Goal: Task Accomplishment & Management: Use online tool/utility

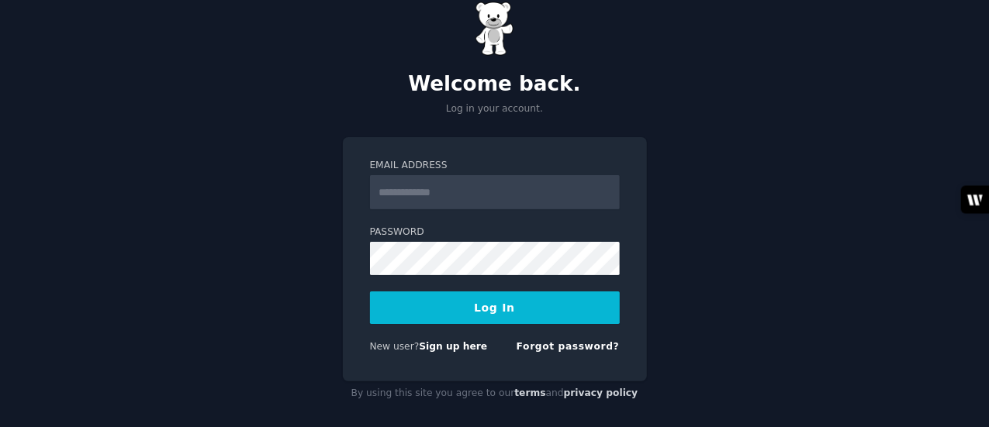
scroll to position [41, 0]
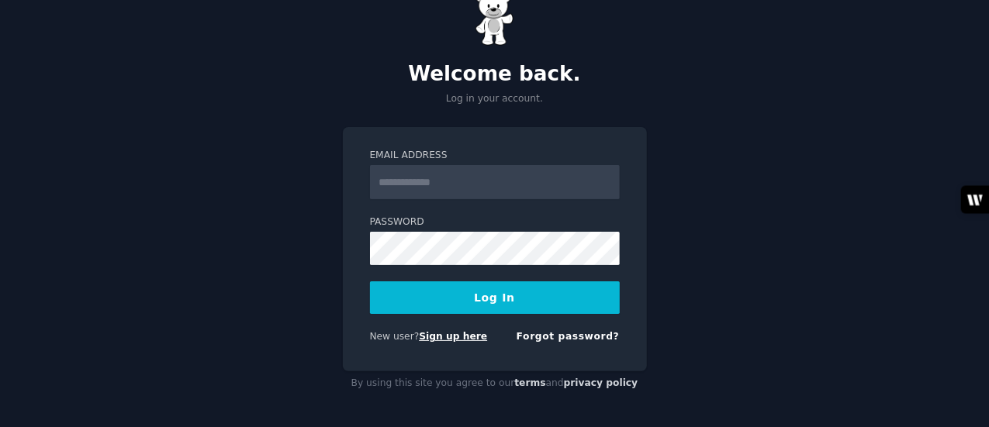
click at [441, 333] on link "Sign up here" at bounding box center [453, 336] width 68 height 11
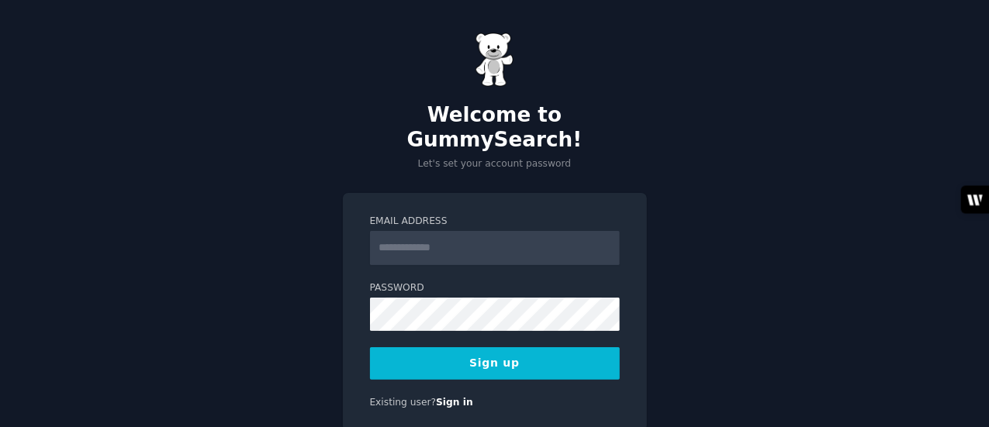
click at [406, 231] on input "Email Address" at bounding box center [495, 248] width 250 height 34
type input "**********"
drag, startPoint x: 444, startPoint y: 223, endPoint x: 378, endPoint y: 230, distance: 65.4
click at [378, 231] on input "**********" at bounding box center [495, 248] width 250 height 34
click at [756, 285] on div "**********" at bounding box center [494, 244] width 989 height 489
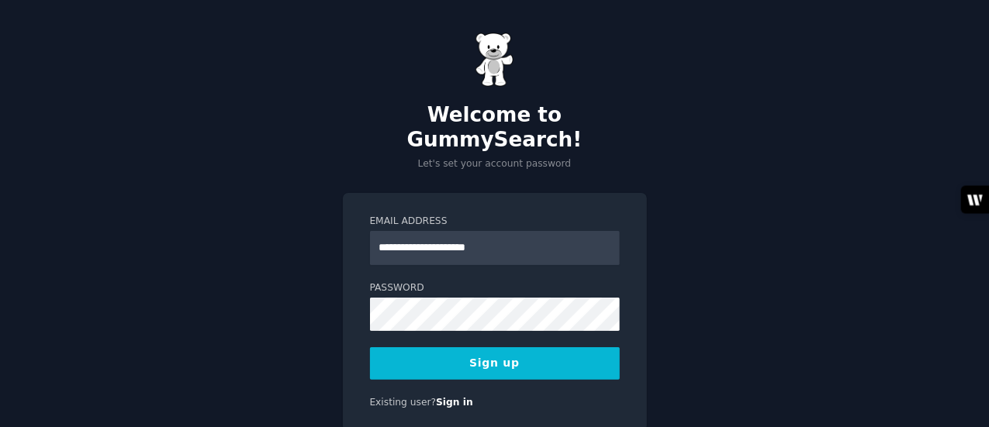
click at [507, 347] on button "Sign up" at bounding box center [495, 363] width 250 height 33
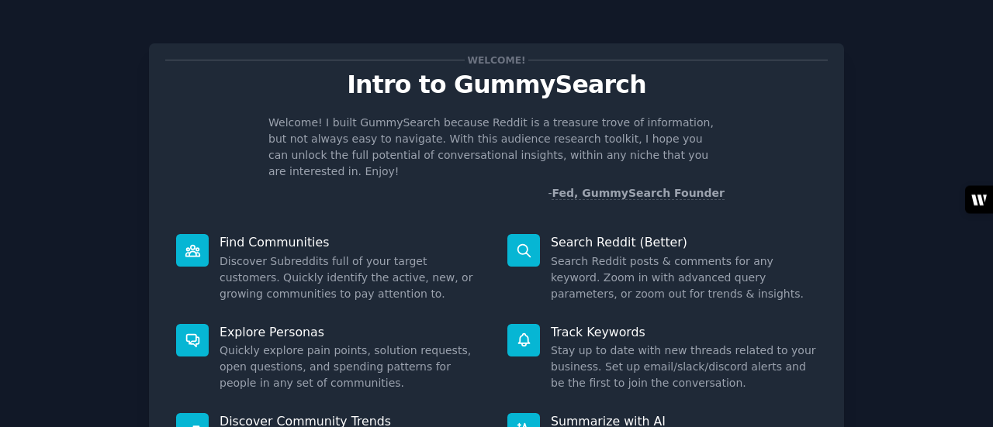
scroll to position [78, 0]
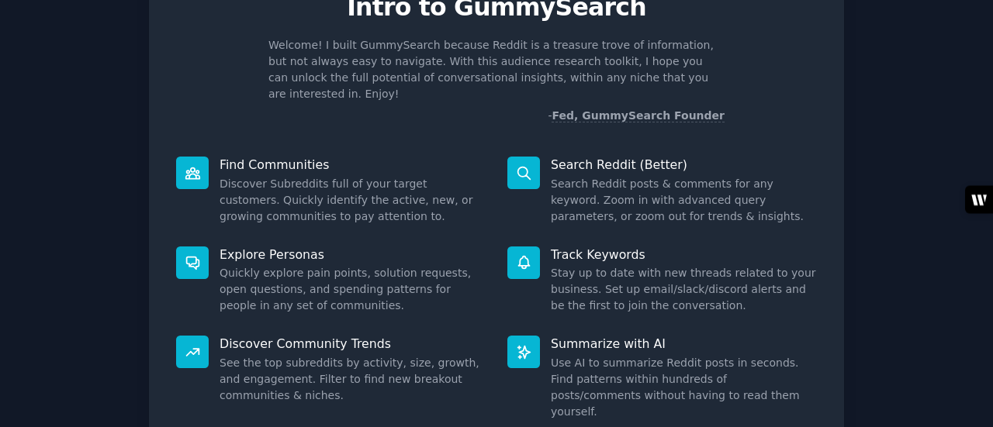
click at [195, 165] on icon at bounding box center [193, 173] width 16 height 16
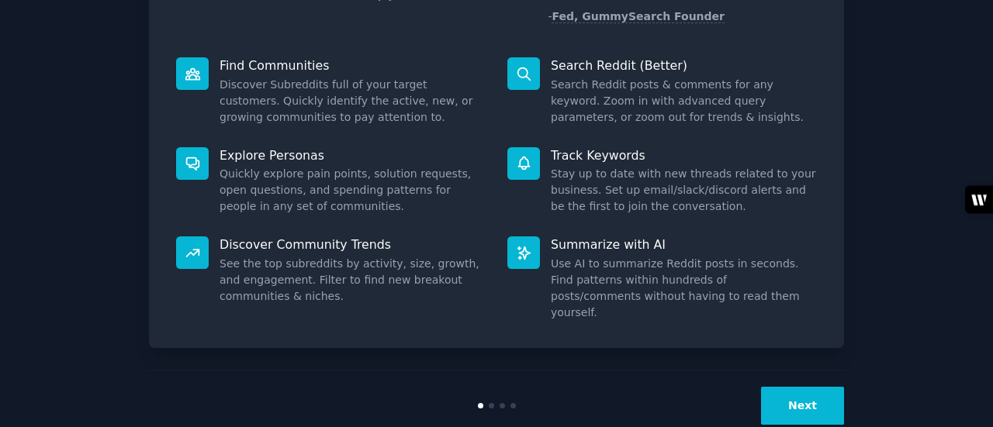
scroll to position [178, 0]
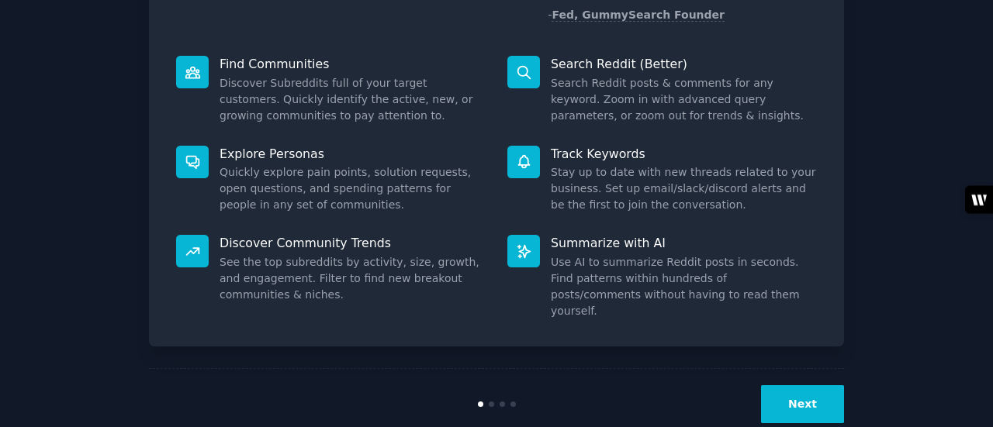
click at [808, 385] on button "Next" at bounding box center [802, 404] width 83 height 38
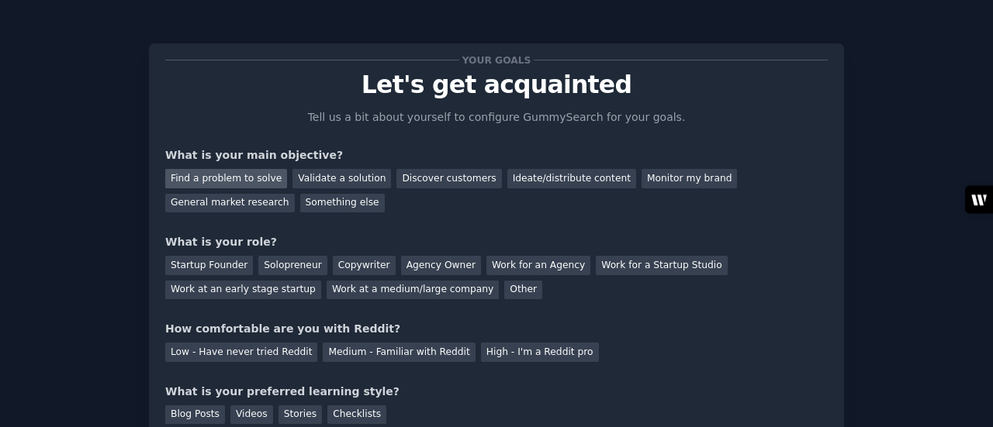
click at [230, 178] on div "Find a problem to solve" at bounding box center [226, 178] width 122 height 19
click at [337, 178] on div "Validate a solution" at bounding box center [341, 178] width 98 height 19
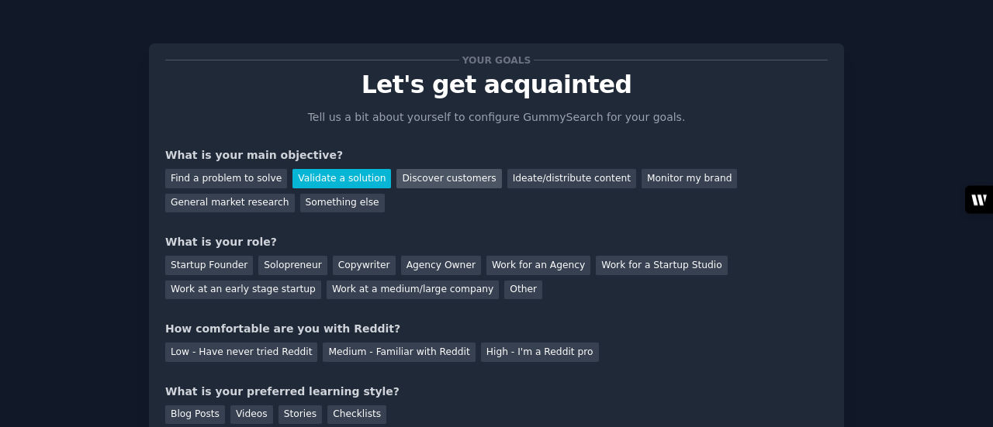
click at [402, 178] on div "Discover customers" at bounding box center [448, 178] width 105 height 19
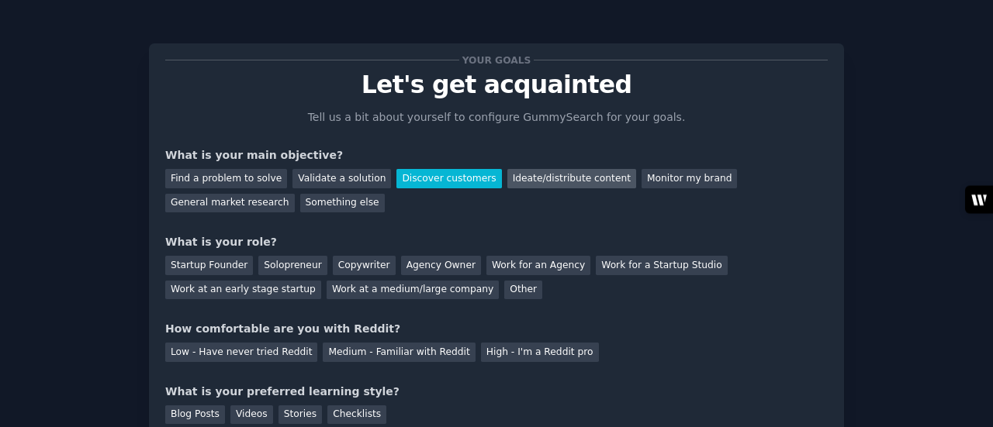
scroll to position [127, 0]
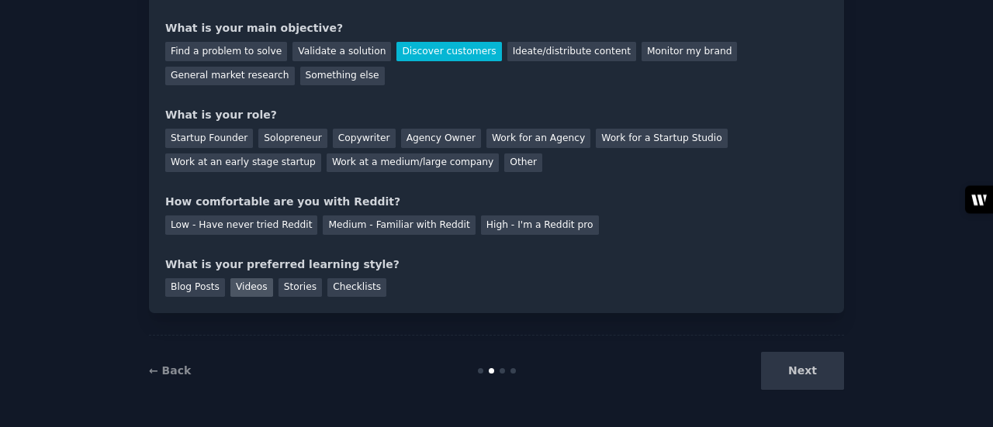
click at [253, 286] on div "Videos" at bounding box center [251, 287] width 43 height 19
click at [216, 137] on div "Startup Founder" at bounding box center [209, 138] width 88 height 19
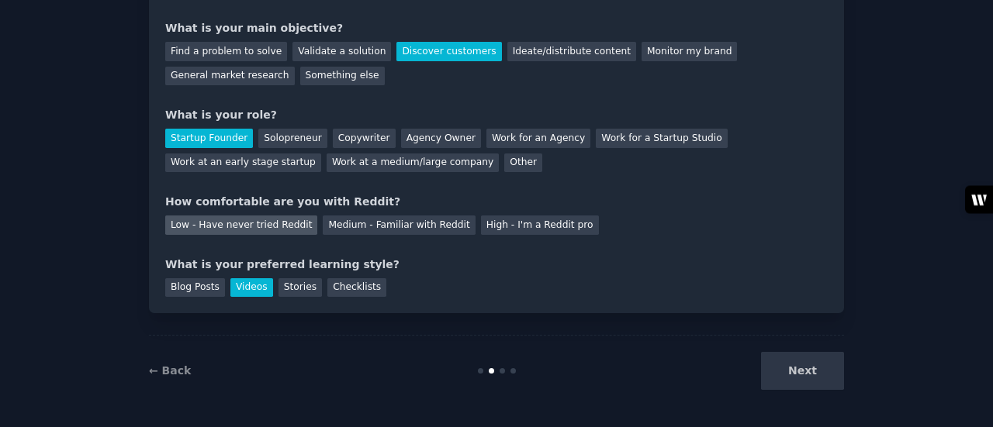
click at [214, 230] on div "Low - Have never tried Reddit" at bounding box center [241, 225] width 152 height 19
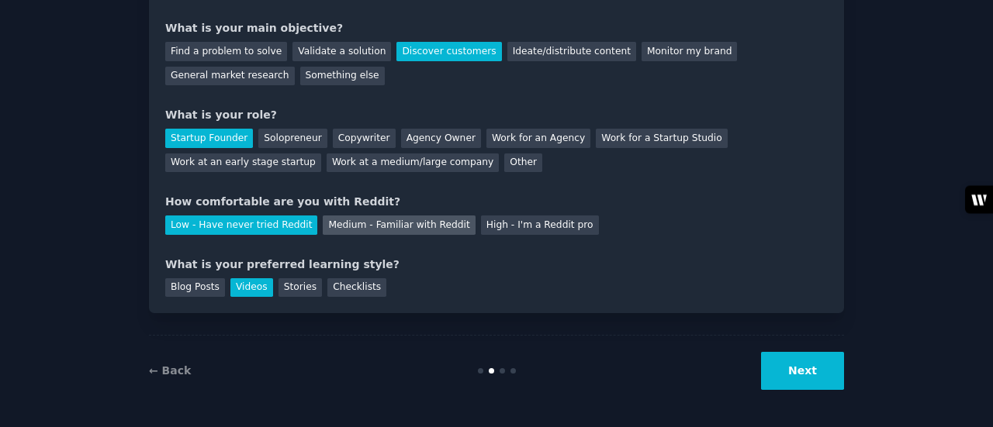
click at [399, 227] on div "Medium - Familiar with Reddit" at bounding box center [399, 225] width 152 height 19
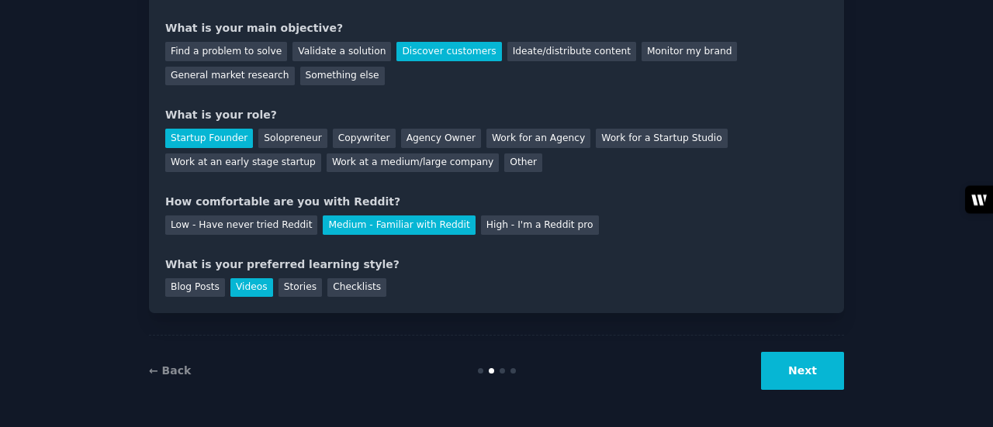
click at [819, 370] on button "Next" at bounding box center [802, 371] width 83 height 38
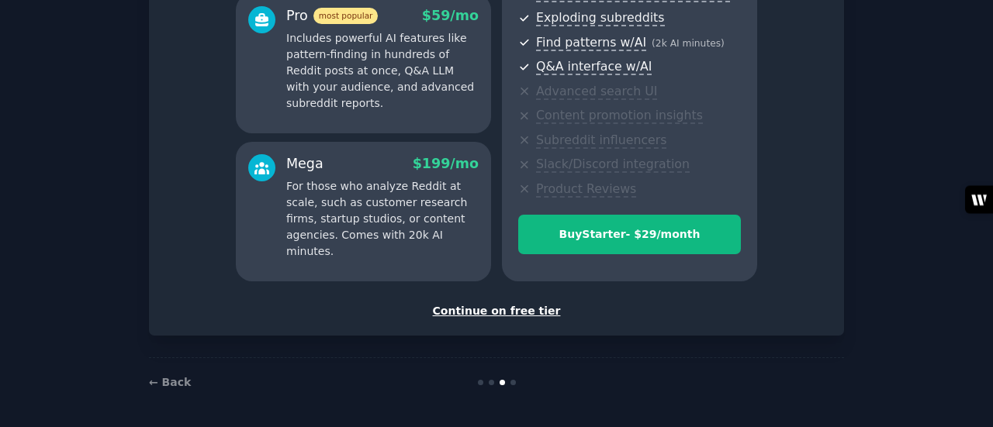
scroll to position [293, 0]
click at [503, 316] on div "Continue on free tier" at bounding box center [496, 311] width 662 height 16
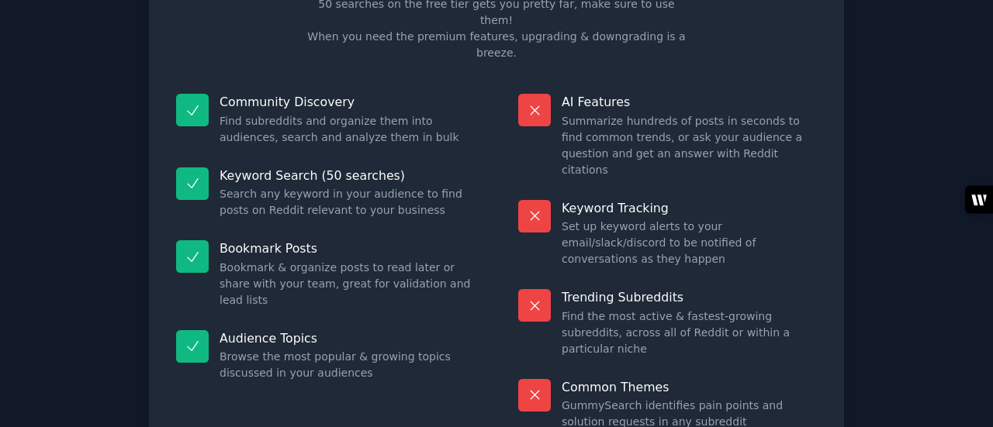
scroll to position [176, 0]
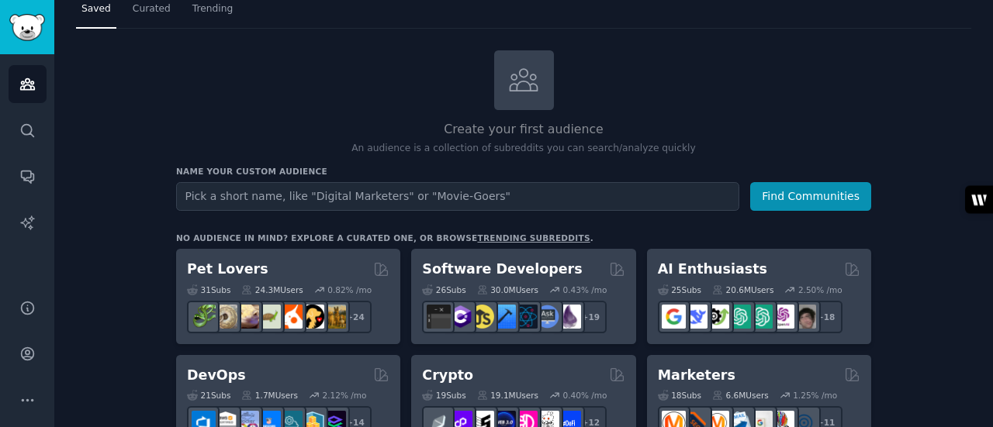
scroll to position [155, 0]
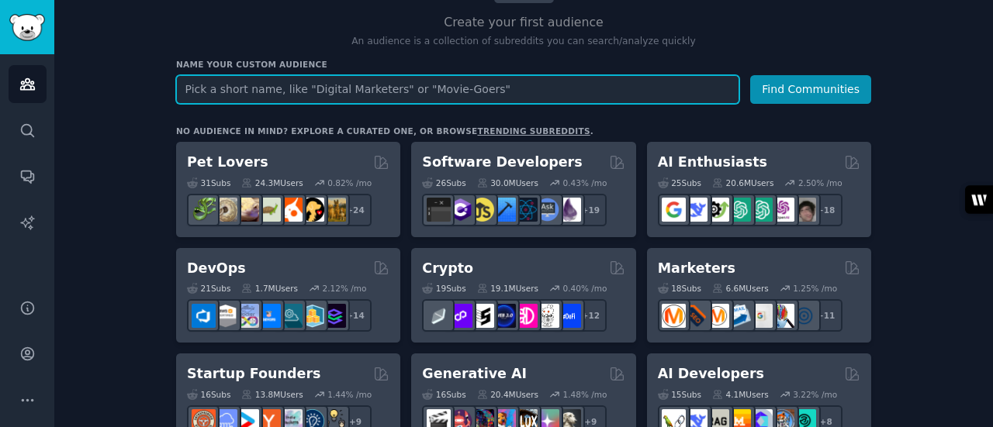
click at [206, 90] on input "text" at bounding box center [457, 89] width 563 height 29
paste input "Eco-Friendly Home Living"
drag, startPoint x: 247, startPoint y: 89, endPoint x: 275, endPoint y: 95, distance: 28.6
click at [275, 95] on input "Eco-Friendly Home Living" at bounding box center [457, 89] width 563 height 29
click at [294, 94] on input "Eco-Friendly Living" at bounding box center [457, 89] width 563 height 29
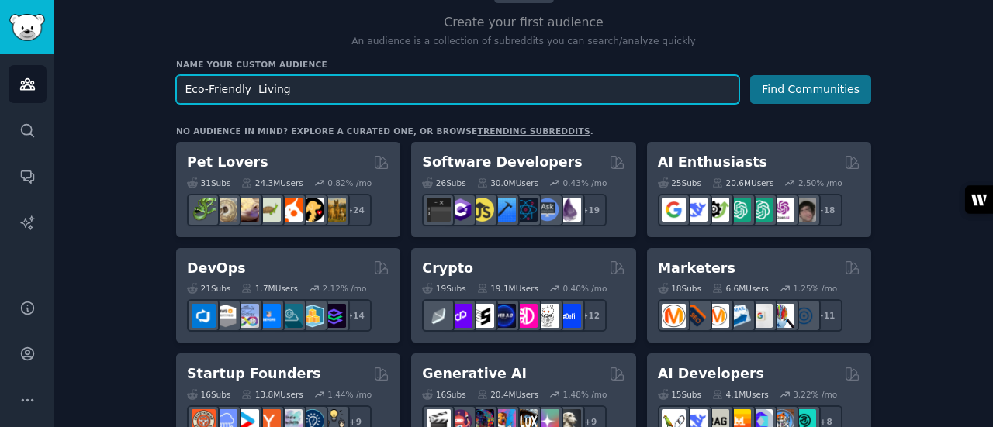
type input "Eco-Friendly Living"
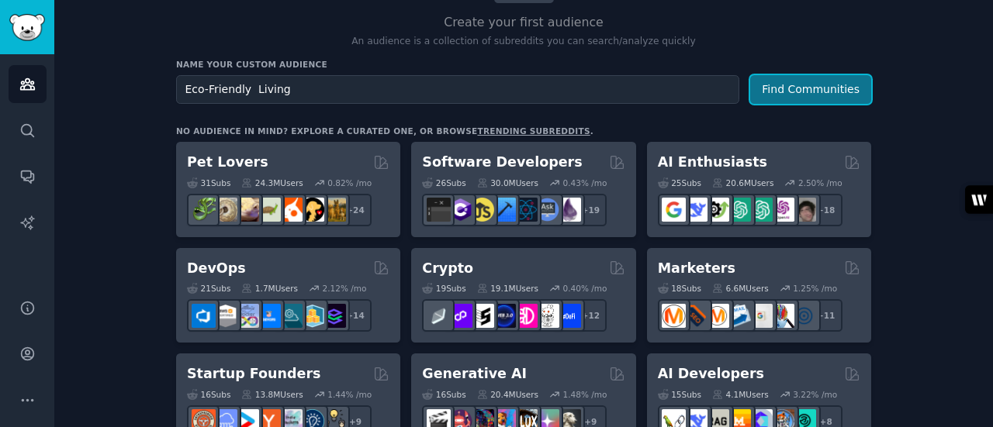
click at [809, 88] on button "Find Communities" at bounding box center [810, 89] width 121 height 29
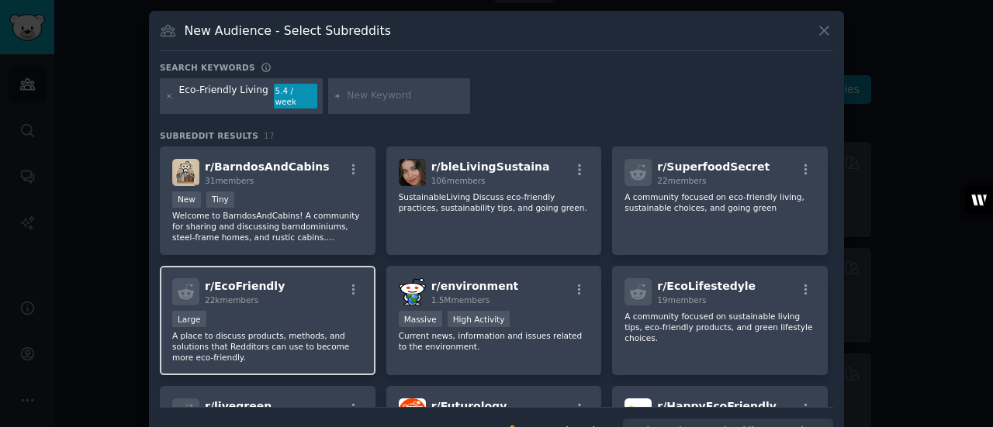
click at [271, 330] on p "A place to discuss products, methods, and solutions that Redditors can use to b…" at bounding box center [267, 346] width 191 height 33
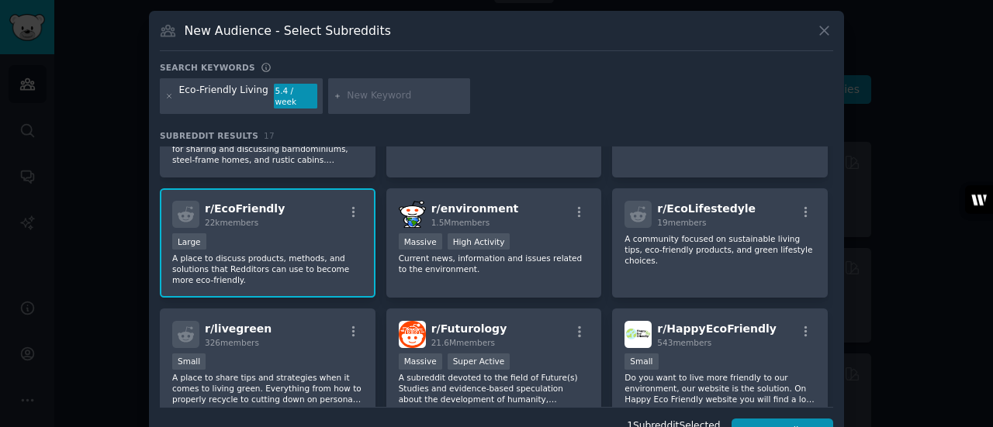
scroll to position [28, 0]
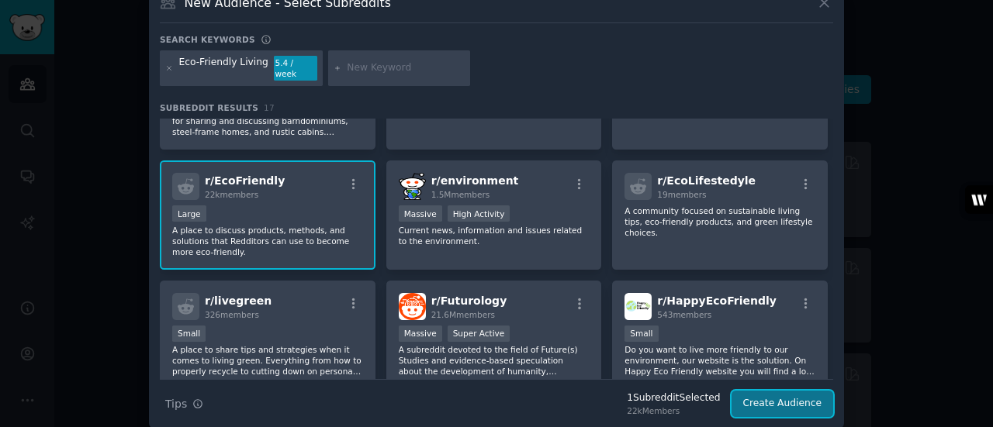
click at [786, 394] on button "Create Audience" at bounding box center [782, 404] width 102 height 26
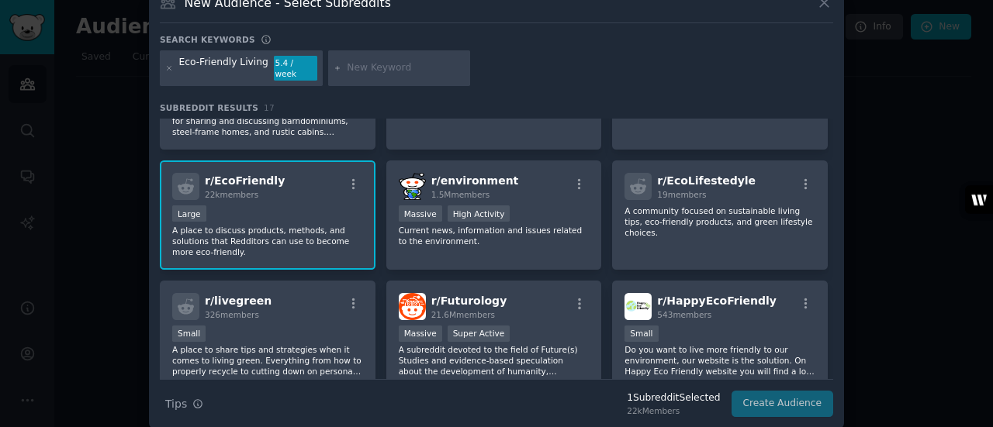
scroll to position [0, 0]
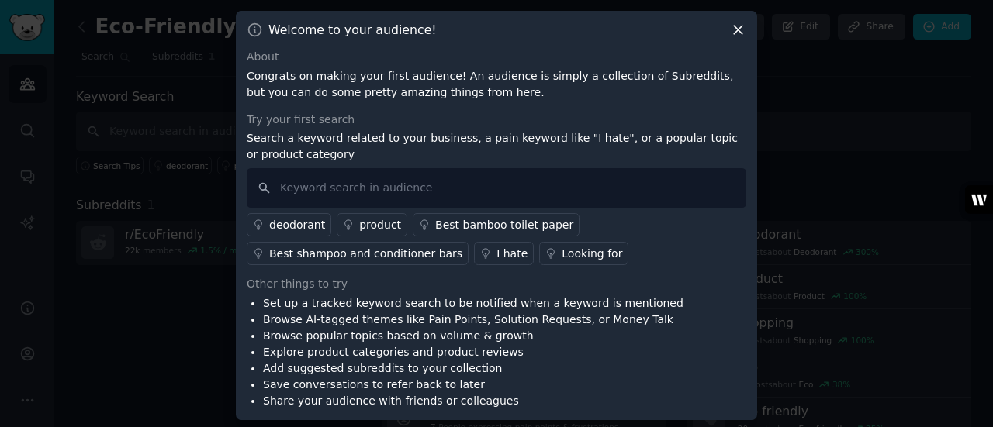
scroll to position [2, 0]
click at [303, 181] on input "text" at bounding box center [496, 187] width 499 height 40
paste input "Eco-Friendly Home Living"
drag, startPoint x: 372, startPoint y: 188, endPoint x: 342, endPoint y: 185, distance: 30.3
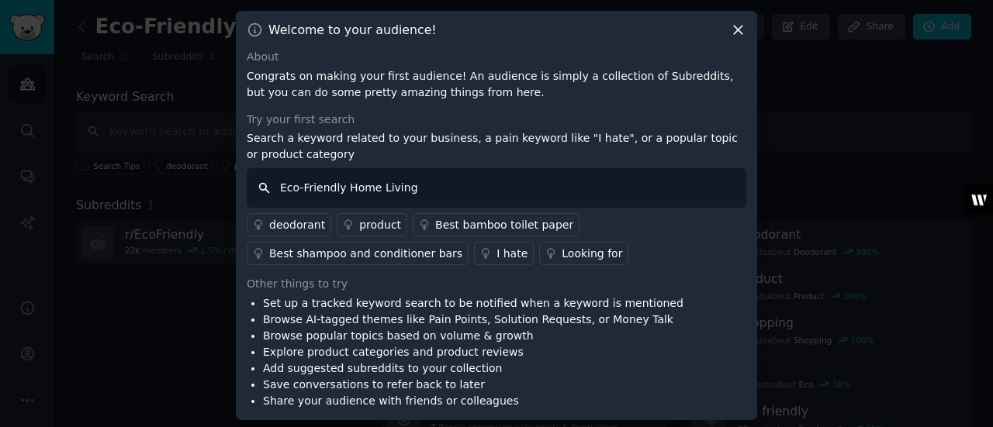
click at [342, 185] on input "Eco-Friendly Home Living" at bounding box center [496, 188] width 499 height 40
type input "Eco-Friendly Living"
click at [436, 185] on input "Eco-Friendly Living" at bounding box center [496, 187] width 499 height 40
click at [259, 185] on input "Eco-Friendly Living" at bounding box center [496, 187] width 499 height 40
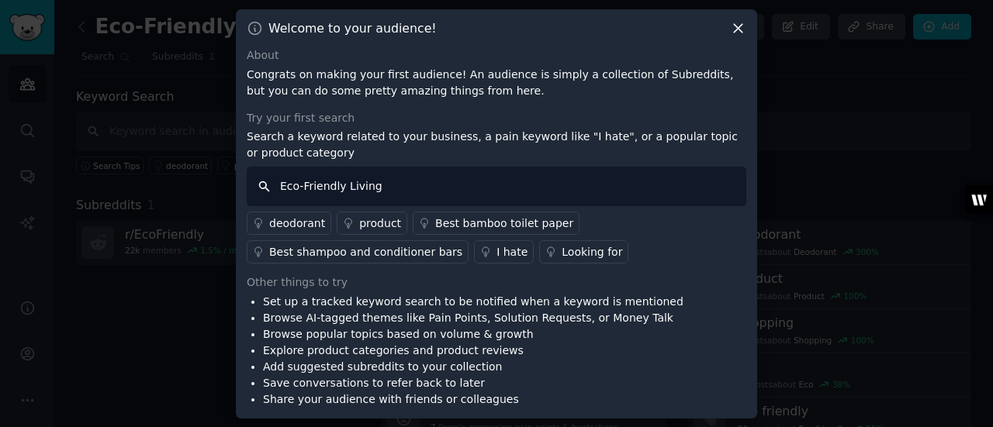
click at [462, 195] on input "Eco-Friendly Living" at bounding box center [496, 187] width 499 height 40
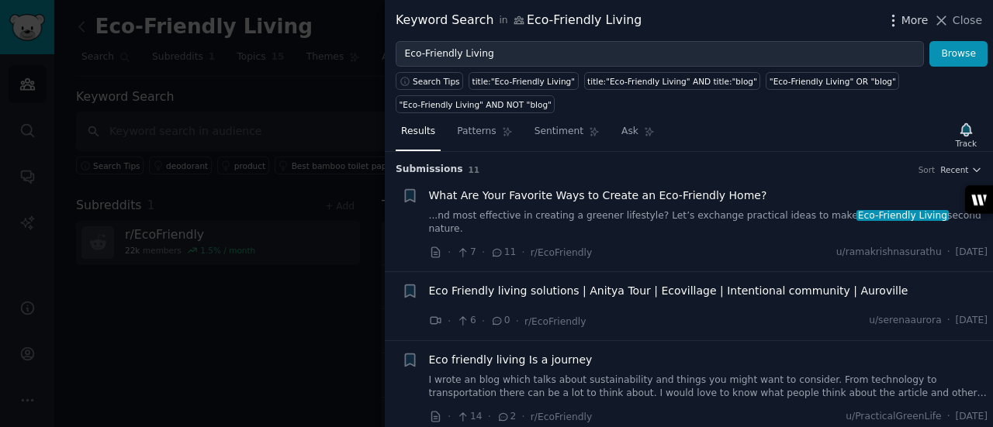
click at [893, 19] on icon "button" at bounding box center [893, 20] width 2 height 11
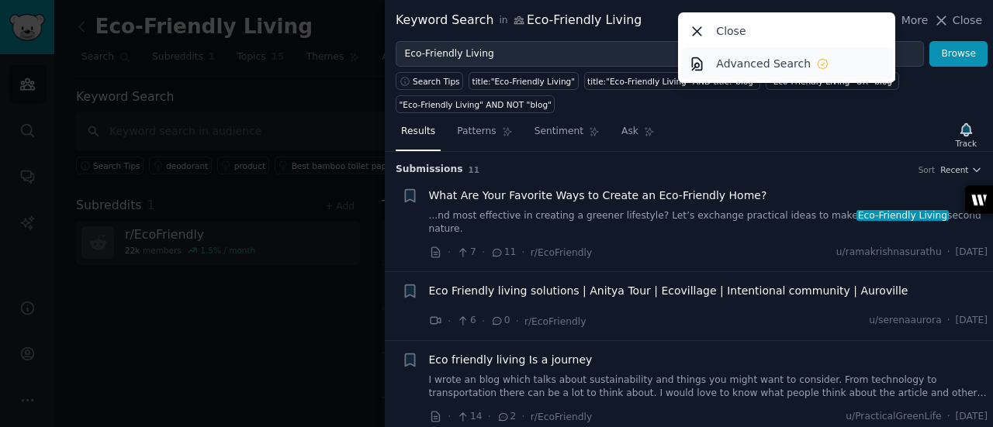
click at [718, 60] on link "Advanced Search" at bounding box center [787, 63] width 212 height 33
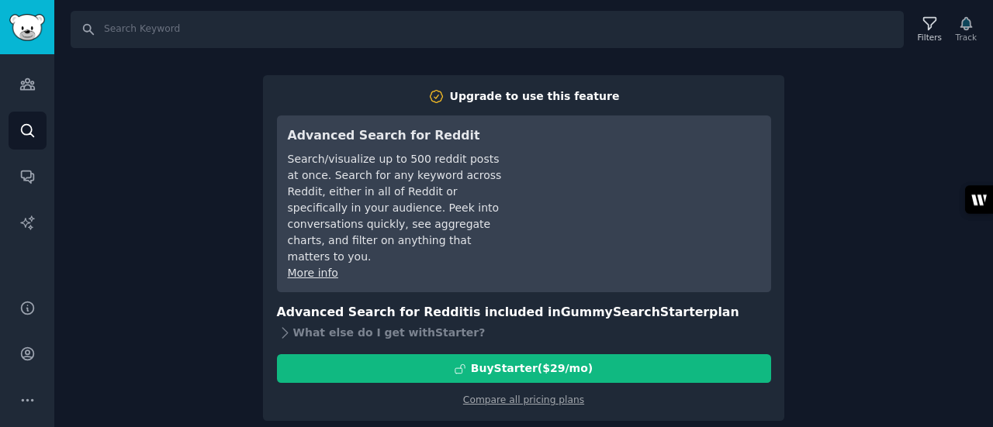
click at [892, 80] on div "Search Filters Track Upgrade to use this feature Advanced Search for Reddit Sea…" at bounding box center [523, 213] width 938 height 427
drag, startPoint x: 122, startPoint y: 125, endPoint x: 108, endPoint y: 78, distance: 49.3
click at [123, 125] on div "Search Filters Track Upgrade to use this feature Advanced Search for Reddit Sea…" at bounding box center [523, 213] width 938 height 427
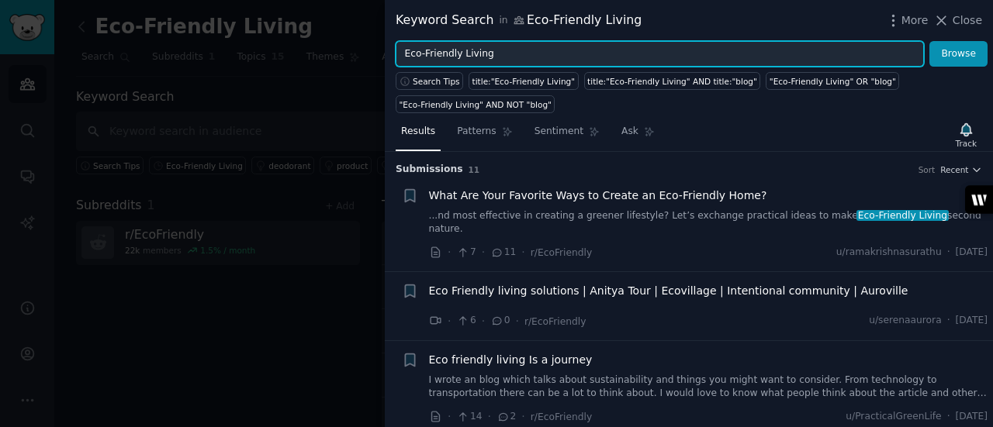
drag, startPoint x: 510, startPoint y: 58, endPoint x: 454, endPoint y: 58, distance: 55.1
click at [454, 58] on input "Eco-Friendly Living" at bounding box center [660, 54] width 528 height 26
type input "Eco-Friendly"
click at [929, 41] on button "Browse" at bounding box center [958, 54] width 58 height 26
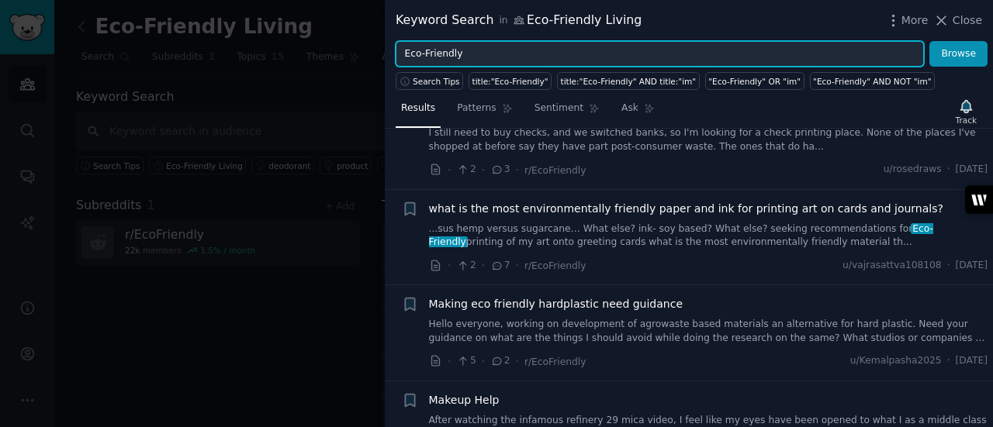
scroll to position [233, 0]
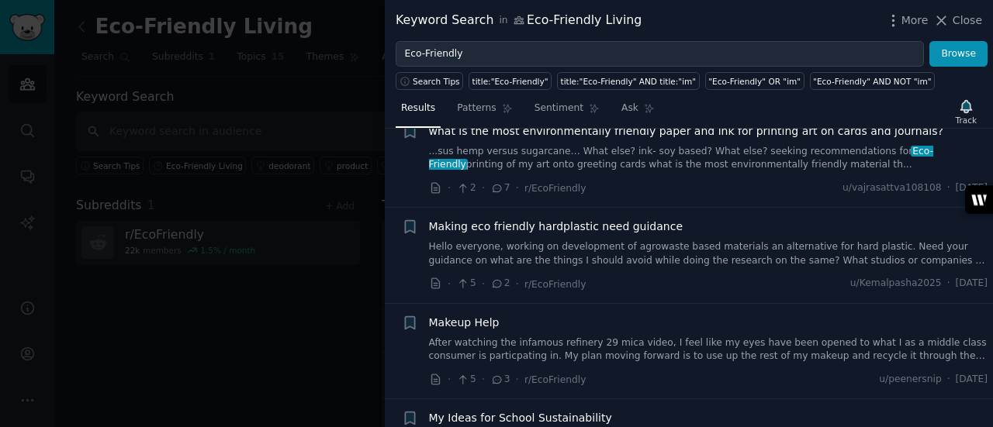
click at [307, 374] on div at bounding box center [496, 213] width 993 height 427
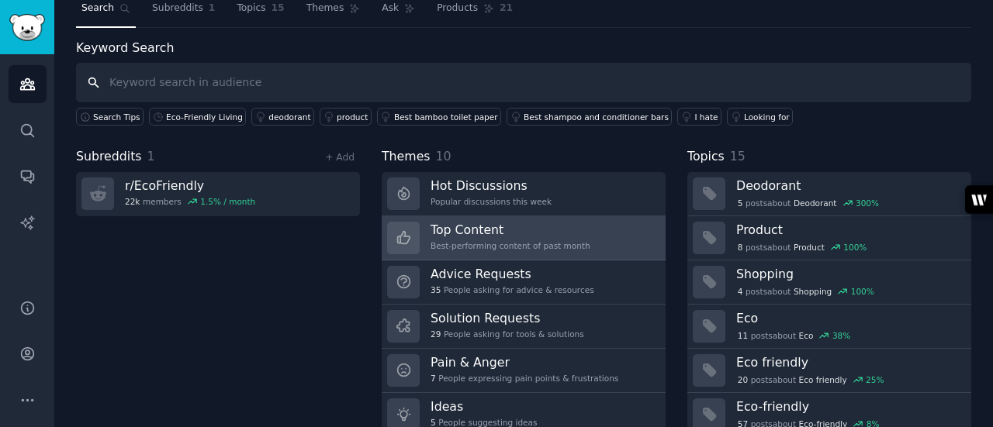
scroll to position [104, 0]
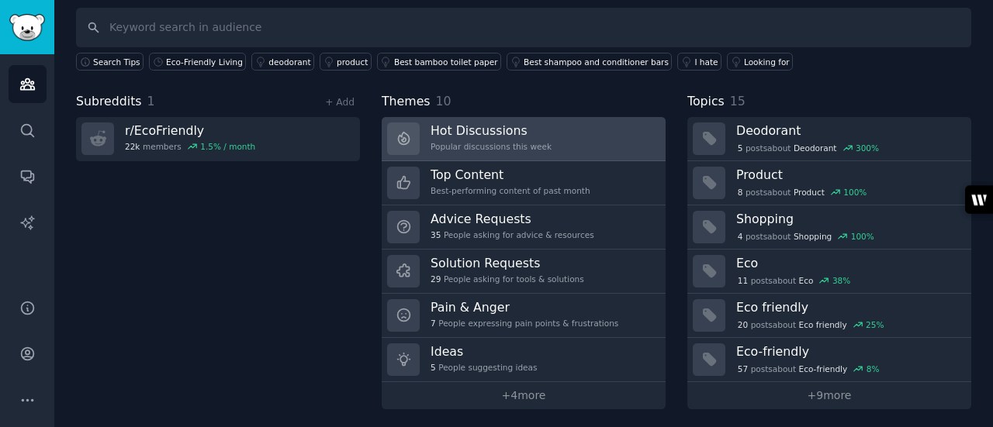
click at [506, 137] on div "Hot Discussions Popular discussions this week" at bounding box center [490, 139] width 121 height 33
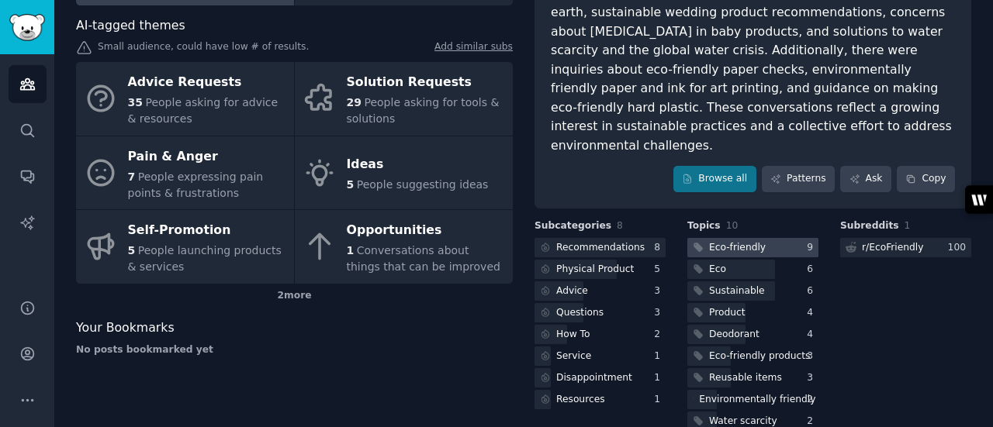
scroll to position [131, 0]
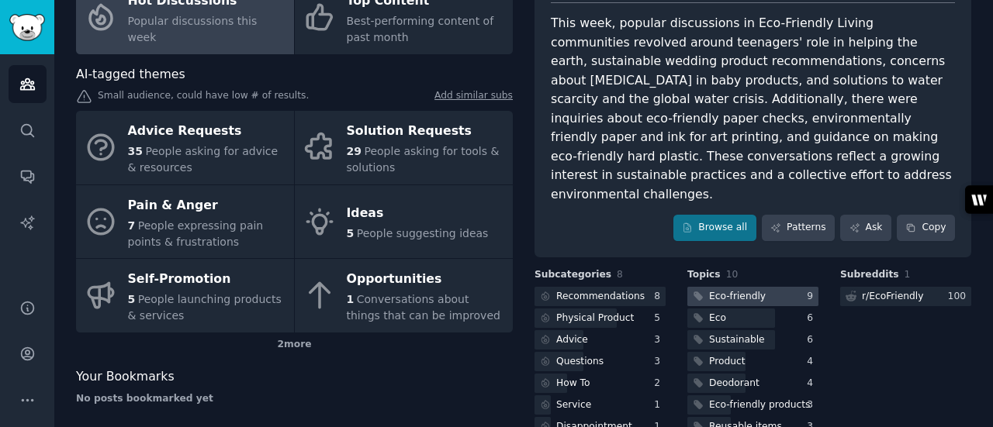
click at [749, 290] on div "Eco-friendly" at bounding box center [737, 297] width 57 height 14
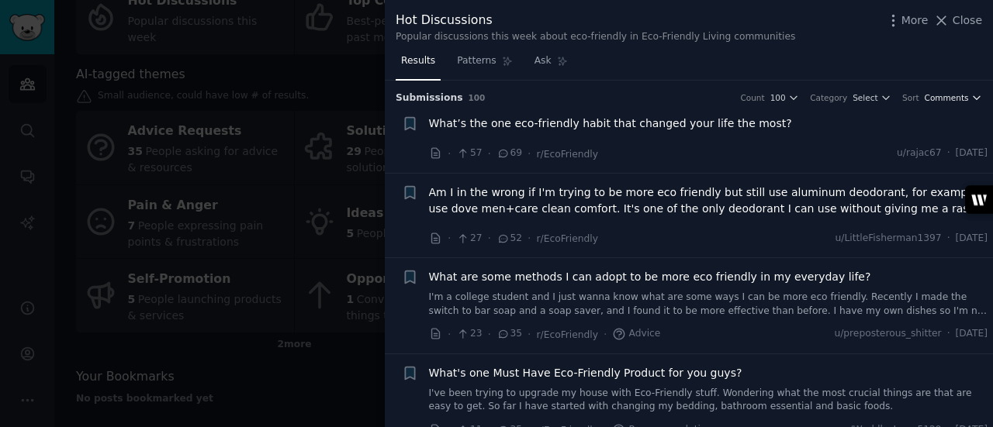
click at [936, 99] on span "Comments" at bounding box center [946, 97] width 44 height 11
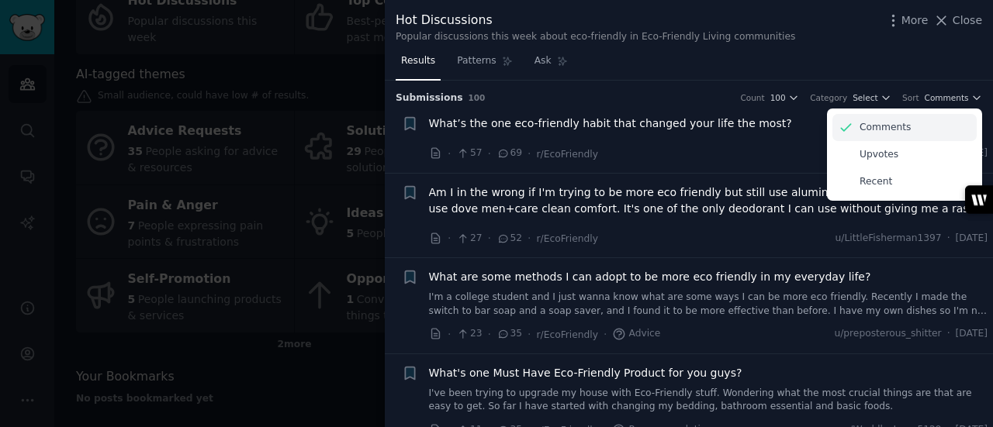
click at [889, 128] on p "Comments" at bounding box center [884, 128] width 51 height 14
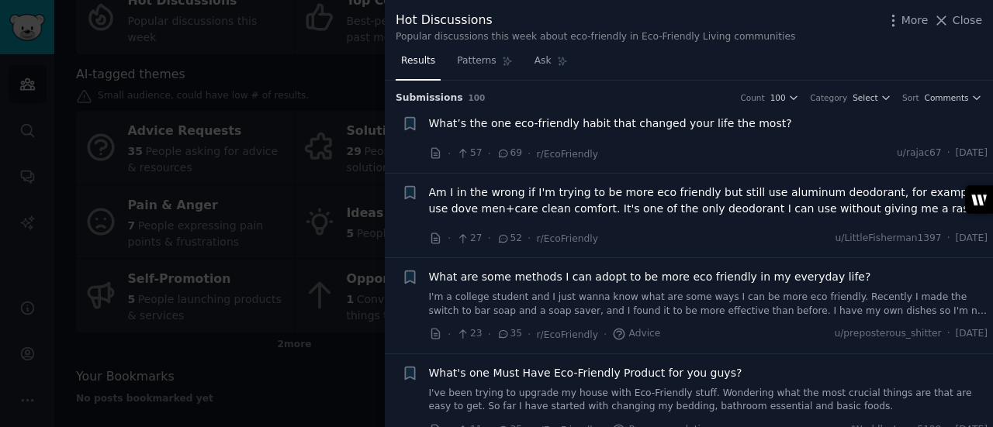
drag, startPoint x: 965, startPoint y: 150, endPoint x: 942, endPoint y: 150, distance: 22.5
click at [955, 150] on span "[DATE]" at bounding box center [971, 154] width 32 height 14
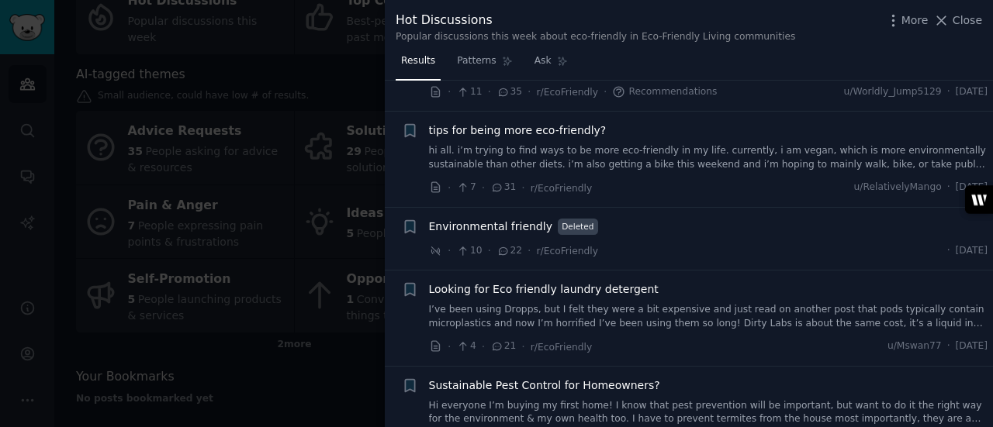
scroll to position [310, 0]
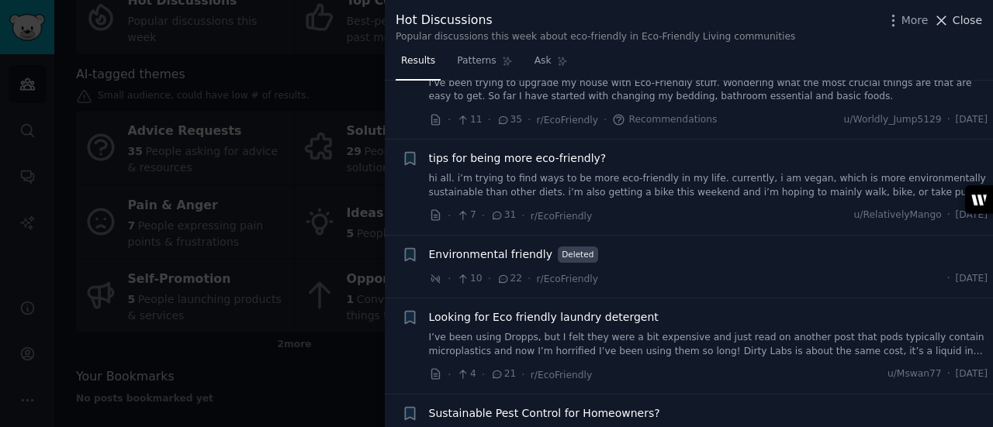
click at [945, 22] on icon at bounding box center [941, 20] width 16 height 16
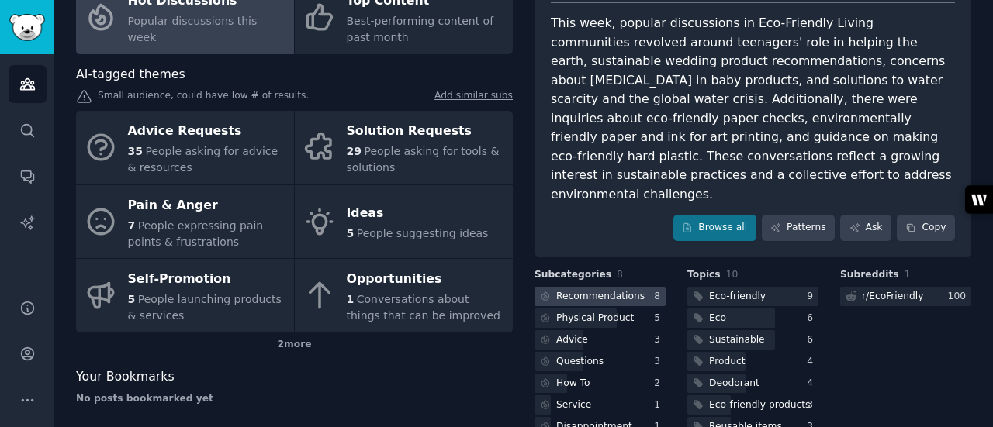
scroll to position [209, 0]
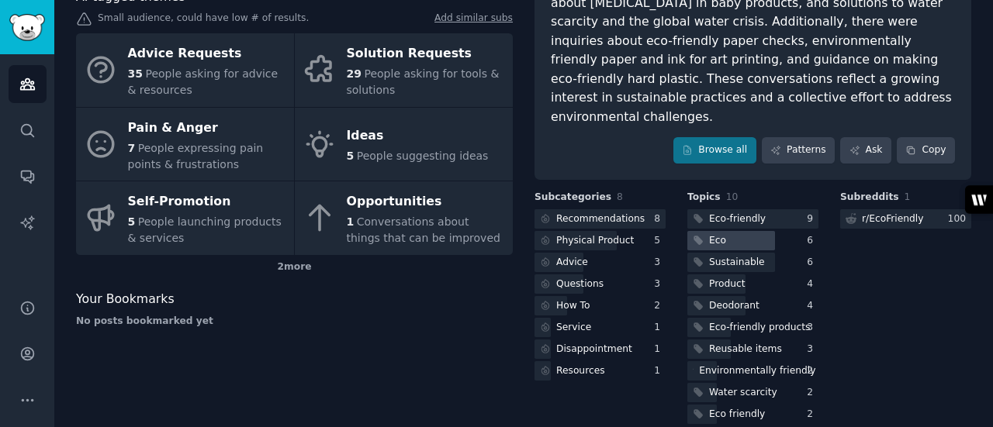
click at [725, 231] on div at bounding box center [731, 240] width 88 height 19
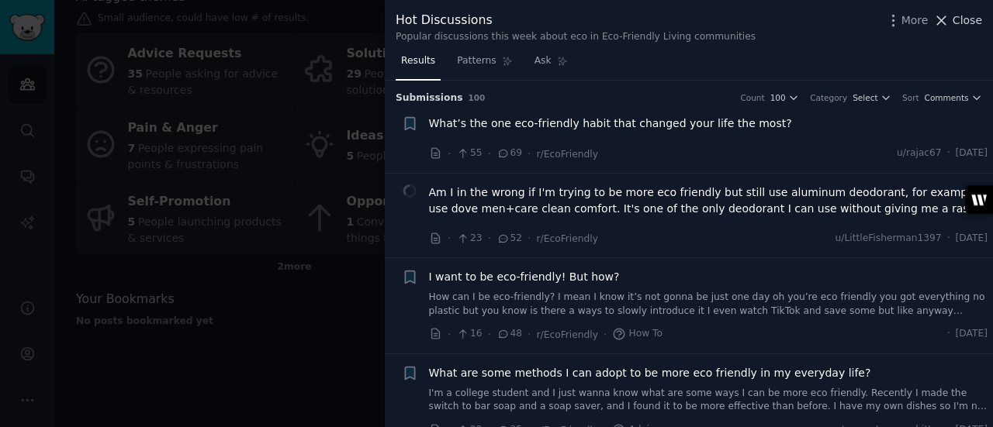
click at [947, 24] on icon at bounding box center [941, 20] width 16 height 16
